Goal: Task Accomplishment & Management: Manage account settings

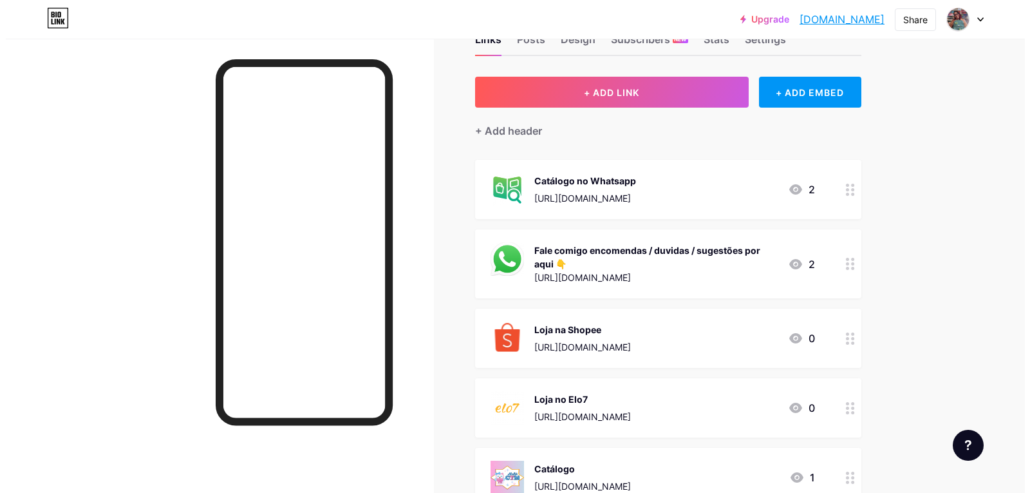
scroll to position [129, 0]
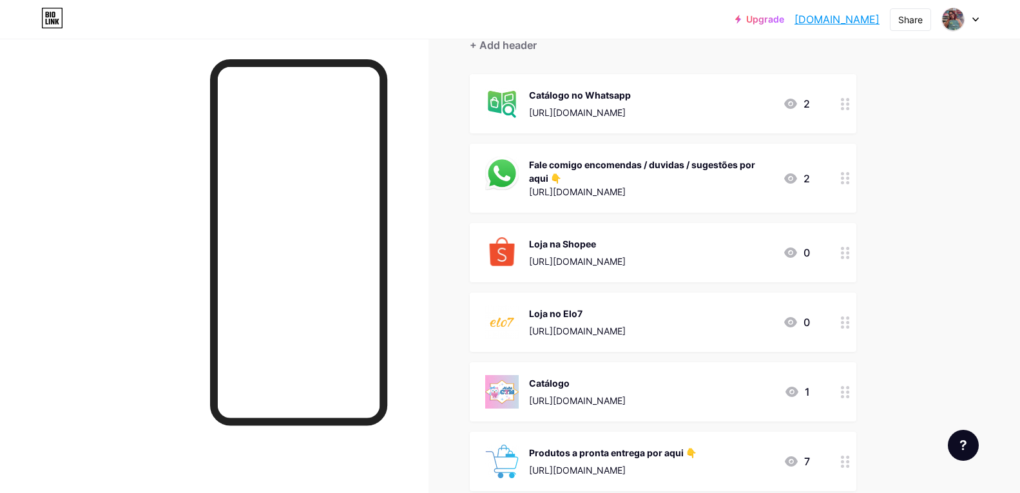
click at [828, 21] on link "[DOMAIN_NAME]" at bounding box center [836, 19] width 85 height 15
click at [849, 19] on link "[DOMAIN_NAME]" at bounding box center [836, 19] width 85 height 15
click at [819, 23] on link "[DOMAIN_NAME]" at bounding box center [836, 19] width 85 height 15
click at [848, 181] on icon at bounding box center [844, 178] width 9 height 12
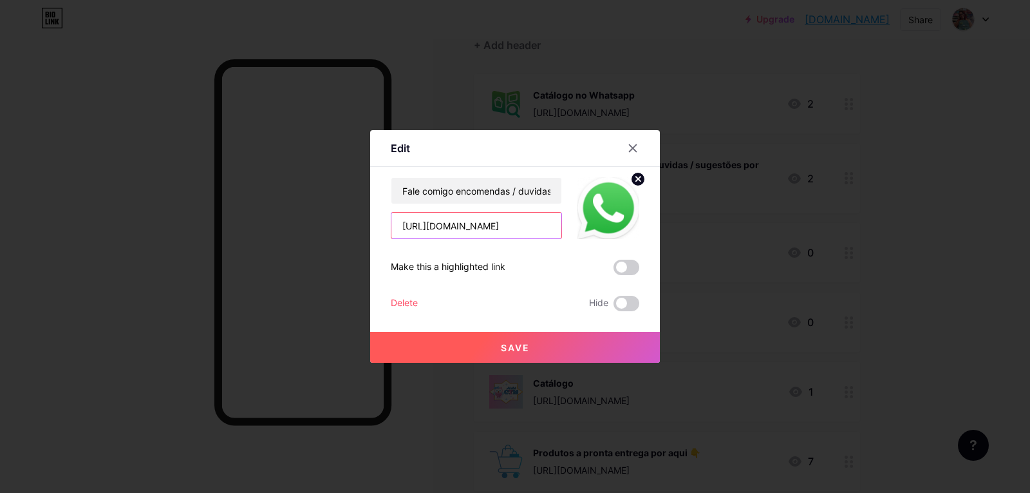
scroll to position [0, 38]
drag, startPoint x: 502, startPoint y: 227, endPoint x: 587, endPoint y: 239, distance: 85.2
click at [587, 239] on div "Fale comigo encomendas / duvidas / sugestões por aqui 👇 [URL][DOMAIN_NAME] Make…" at bounding box center [515, 244] width 249 height 134
type input "[URL][DOMAIN_NAME]"
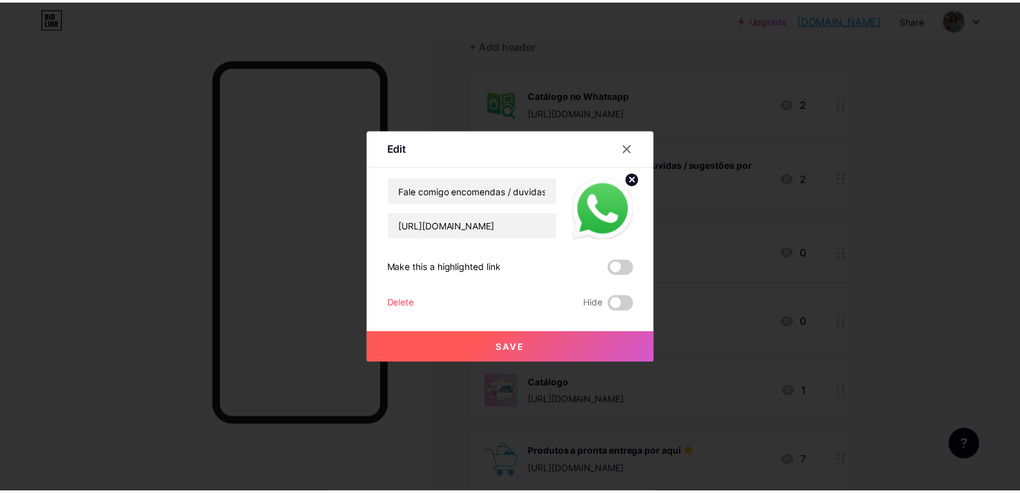
scroll to position [0, 0]
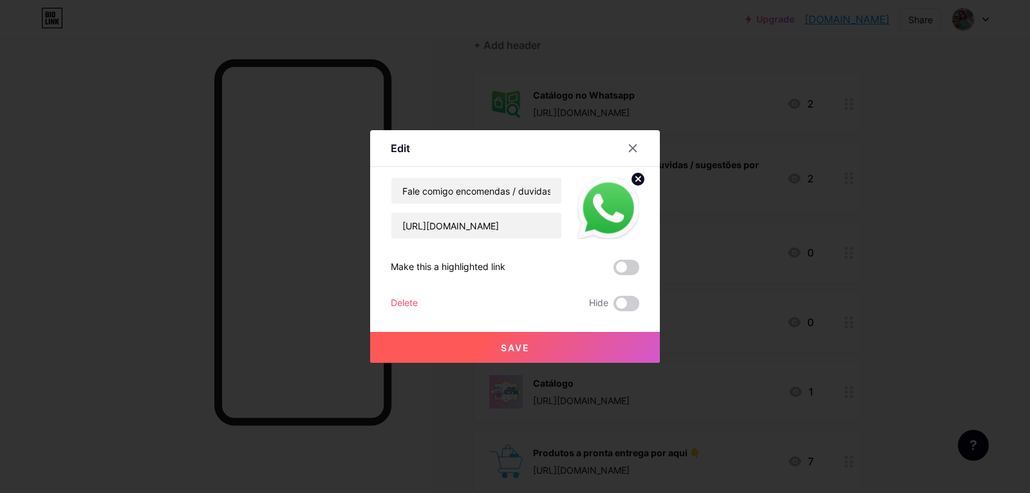
click at [503, 348] on span "Save" at bounding box center [515, 347] width 29 height 11
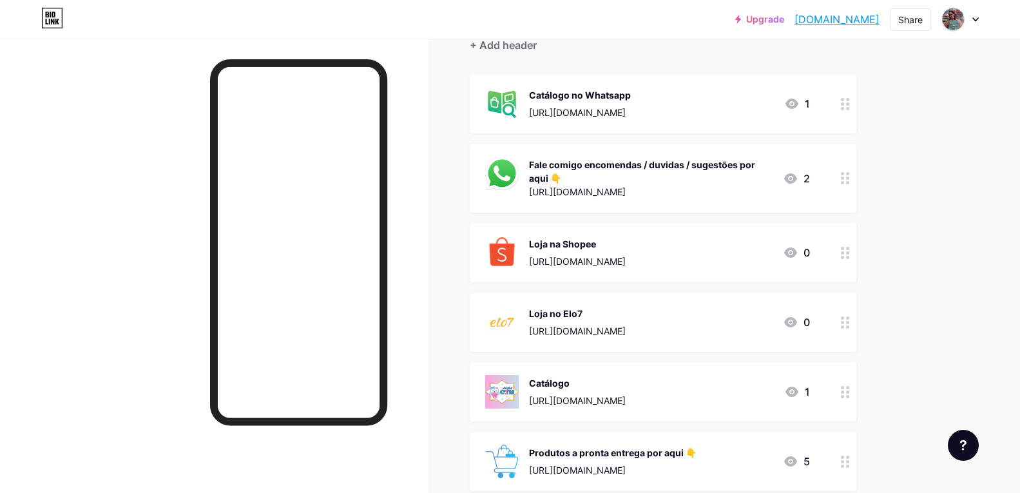
click at [849, 184] on div at bounding box center [845, 178] width 22 height 69
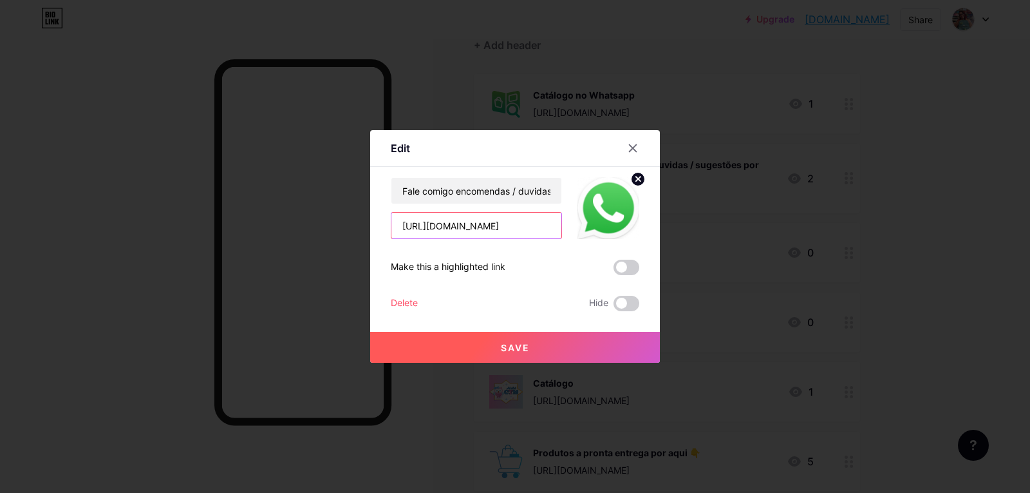
drag, startPoint x: 500, startPoint y: 228, endPoint x: 462, endPoint y: 229, distance: 38.6
click at [462, 229] on input "[URL][DOMAIN_NAME]" at bounding box center [477, 226] width 170 height 26
drag, startPoint x: 458, startPoint y: 226, endPoint x: 376, endPoint y: 229, distance: 81.8
click at [376, 229] on div "Edit Content YouTube Play YouTube video without leaving your page. ADD Vimeo Pl…" at bounding box center [515, 246] width 290 height 232
type input "[URL][DOMAIN_NAME]"
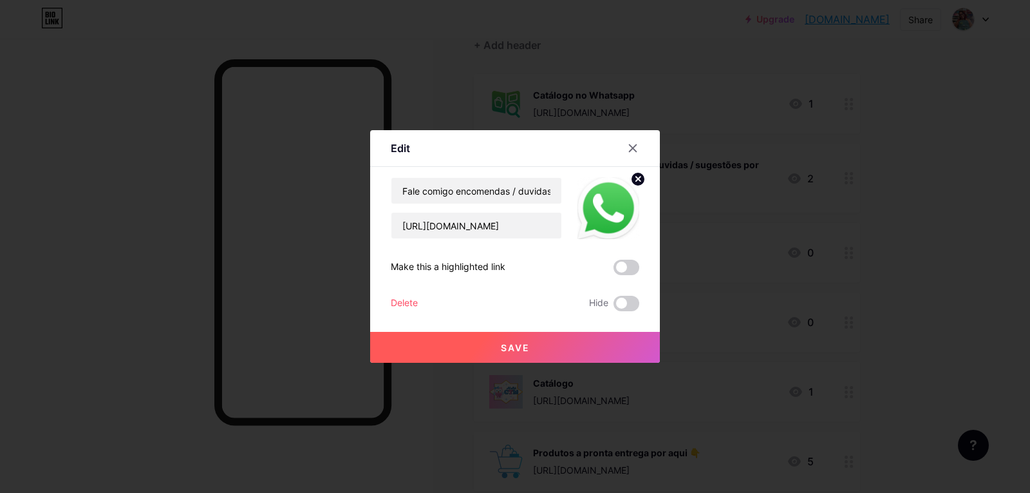
click at [513, 345] on span "Save" at bounding box center [515, 347] width 29 height 11
